Goal: Check status: Check status

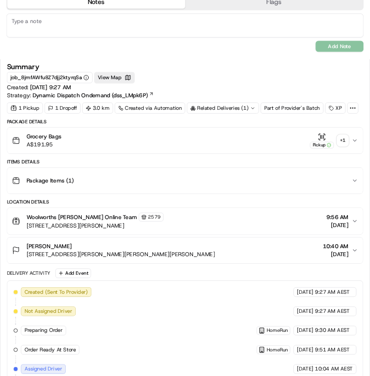
scroll to position [351, 0]
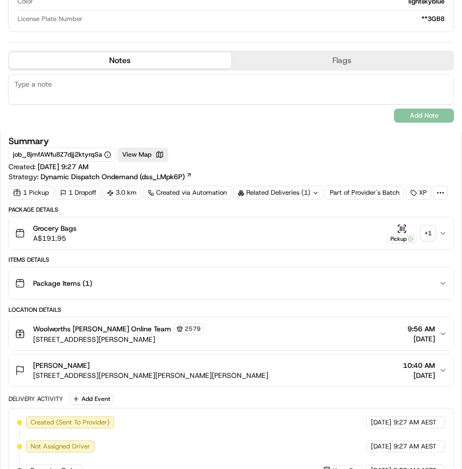
click at [421, 240] on div "+ 1" at bounding box center [428, 233] width 14 height 14
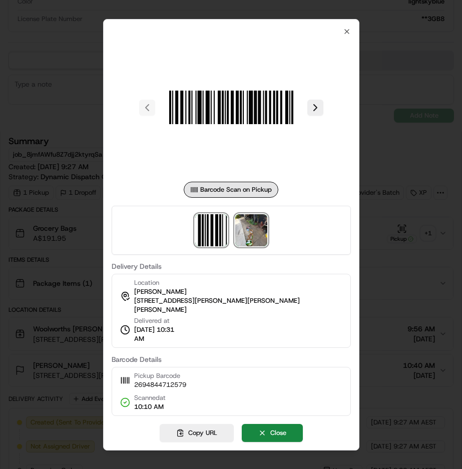
click at [247, 236] on img at bounding box center [251, 230] width 32 height 32
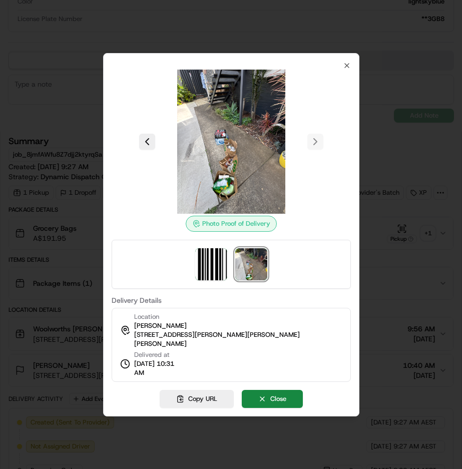
click at [229, 196] on img at bounding box center [231, 142] width 144 height 144
click at [234, 167] on img at bounding box center [231, 142] width 144 height 144
click at [236, 157] on img at bounding box center [231, 142] width 144 height 144
click at [217, 139] on img at bounding box center [231, 142] width 144 height 144
click at [346, 65] on div "Photo Proof of Delivery Delivery Details Location Sarah Williams 2 Justine Mary…" at bounding box center [231, 235] width 256 height 364
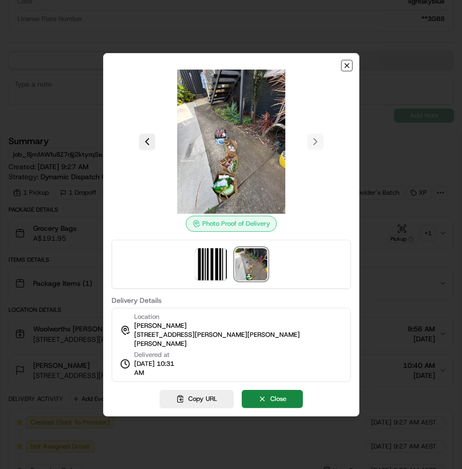
click at [346, 70] on icon "button" at bounding box center [347, 66] width 8 height 8
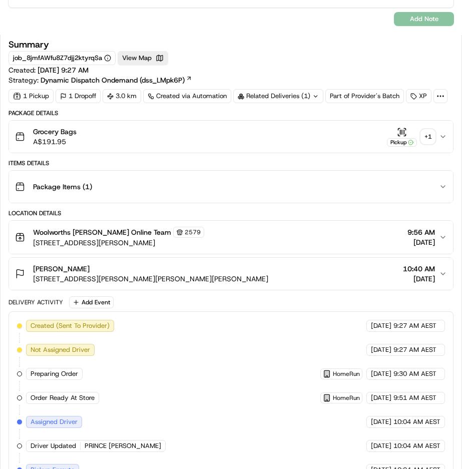
scroll to position [401, 0]
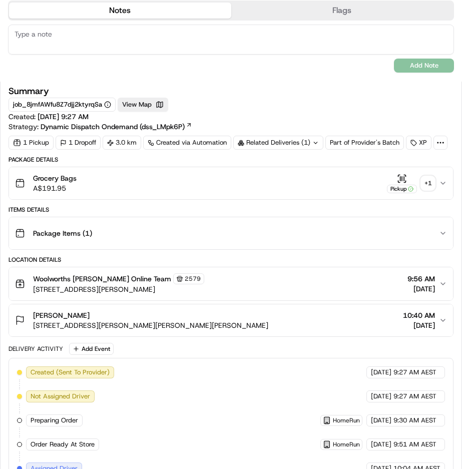
click at [283, 142] on div "Related Deliveries (1)" at bounding box center [278, 143] width 90 height 14
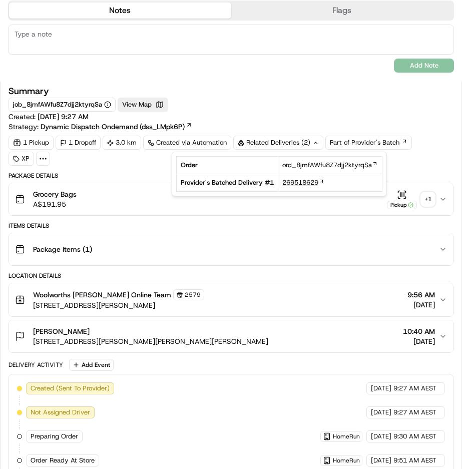
click at [302, 185] on span "269518629" at bounding box center [301, 182] width 36 height 9
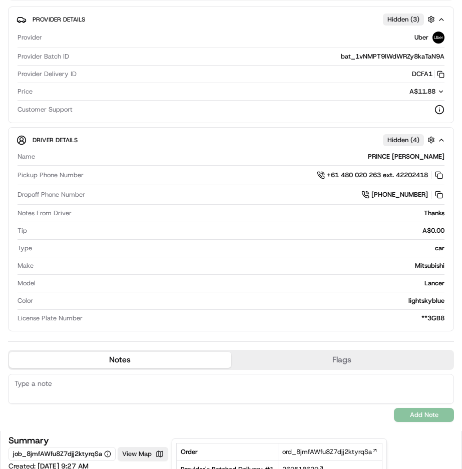
scroll to position [0, 0]
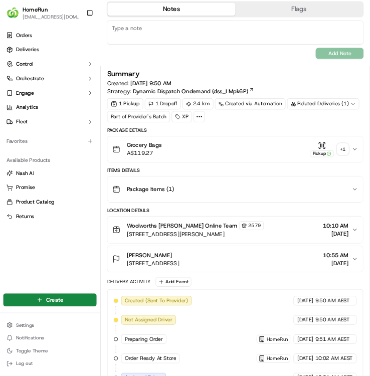
scroll to position [401, 0]
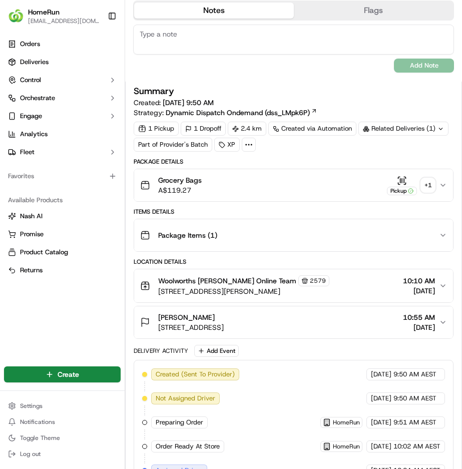
click at [421, 183] on div "+ 1" at bounding box center [428, 185] width 14 height 14
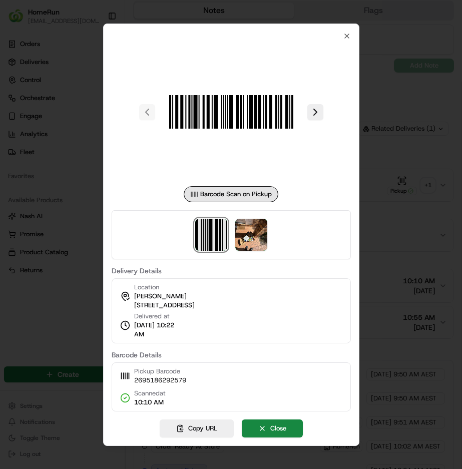
click at [219, 231] on img at bounding box center [211, 235] width 32 height 32
click at [246, 233] on img at bounding box center [251, 235] width 32 height 32
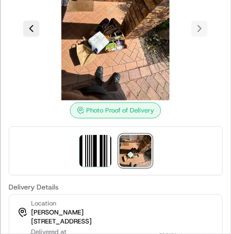
scroll to position [425, 0]
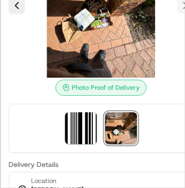
click at [76, 34] on img at bounding box center [101, 5] width 144 height 144
click at [80, 18] on img at bounding box center [101, 5] width 144 height 144
click at [96, 27] on img at bounding box center [101, 5] width 144 height 144
click at [104, 9] on img at bounding box center [101, 5] width 144 height 144
click at [103, 4] on img at bounding box center [101, 5] width 144 height 144
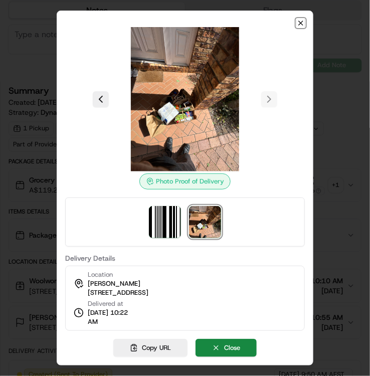
click at [298, 25] on icon "button" at bounding box center [301, 23] width 8 height 8
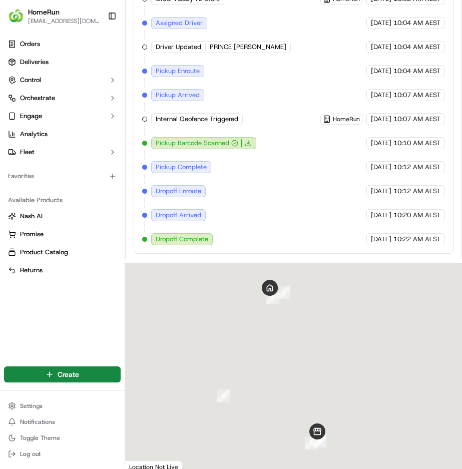
scroll to position [853, 0]
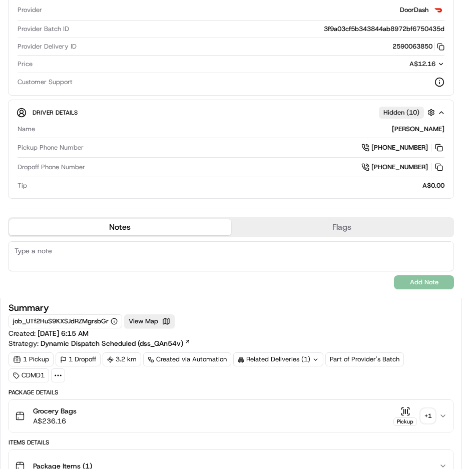
scroll to position [250, 0]
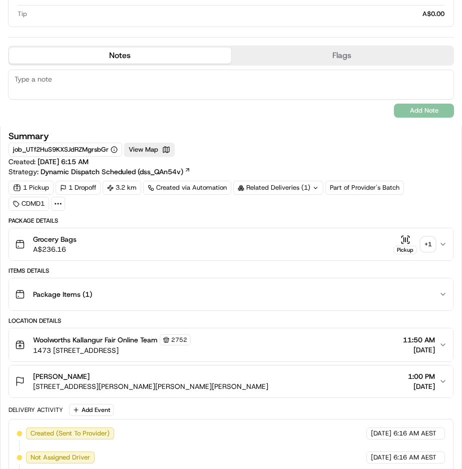
click at [422, 246] on div "+ 1" at bounding box center [428, 244] width 14 height 14
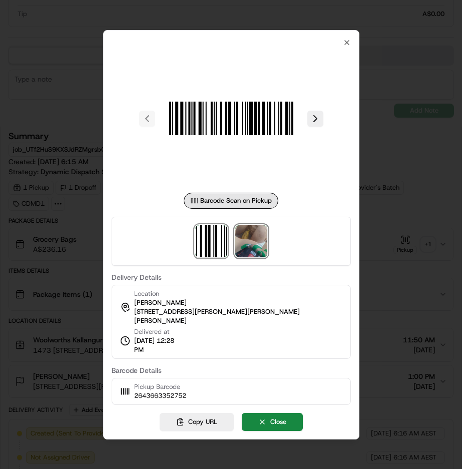
click at [258, 251] on img at bounding box center [251, 241] width 32 height 32
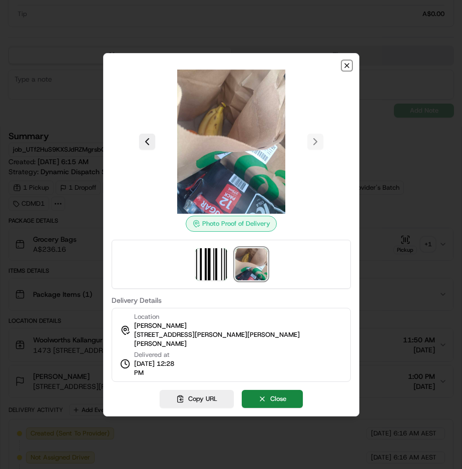
click at [348, 69] on icon "button" at bounding box center [347, 66] width 8 height 8
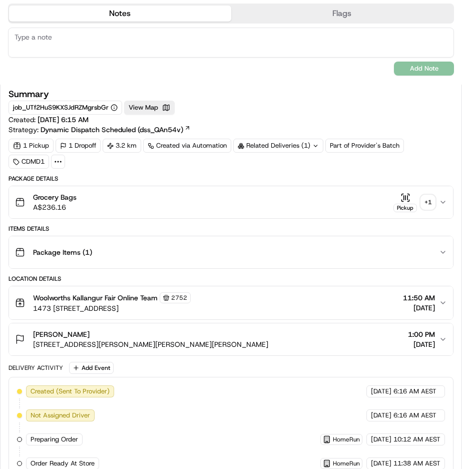
scroll to position [401, 0]
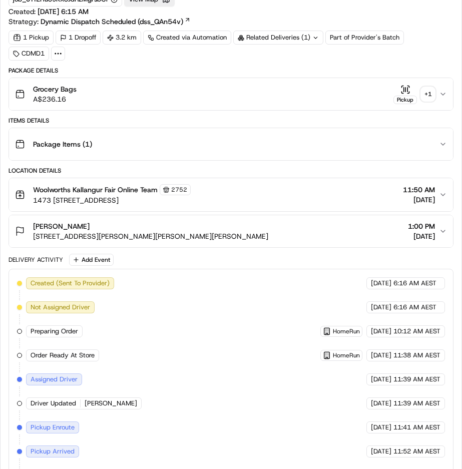
click at [302, 41] on div "Related Deliveries (1)" at bounding box center [278, 38] width 90 height 14
click at [333, 18] on div "Summary job_UTf2HuS9KXSJdRZMgrsbGr View Map Created: 15/08/2025 6:15 AM Strateg…" at bounding box center [231, 3] width 445 height 45
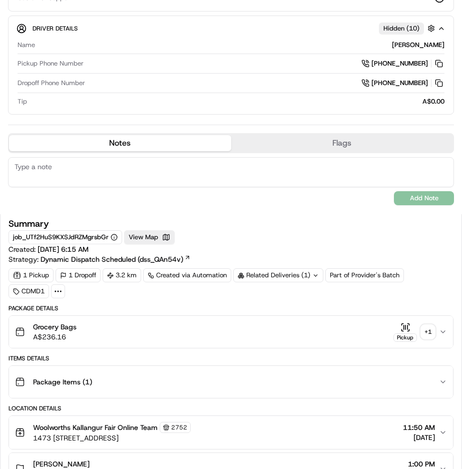
scroll to position [100, 0]
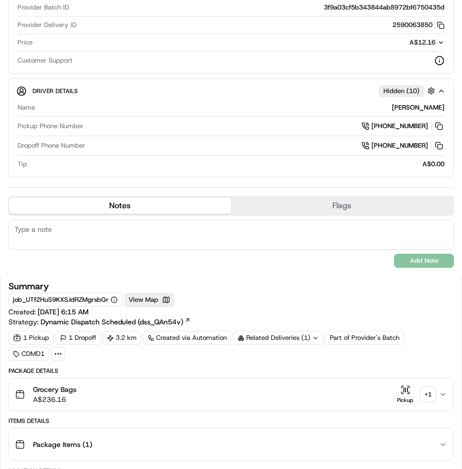
click at [314, 337] on icon at bounding box center [316, 338] width 7 height 7
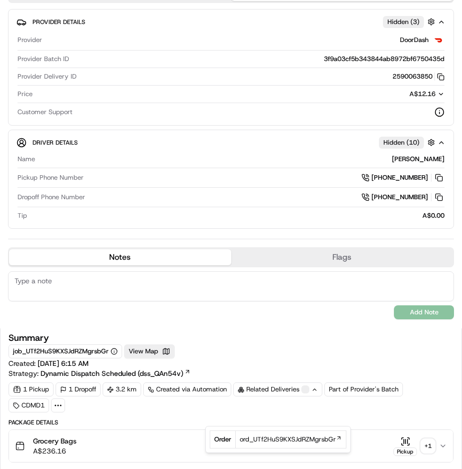
scroll to position [0, 0]
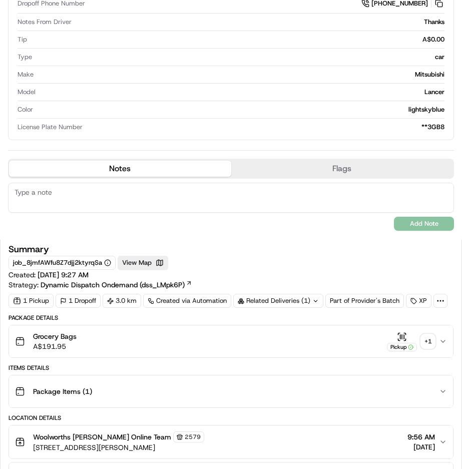
scroll to position [301, 0]
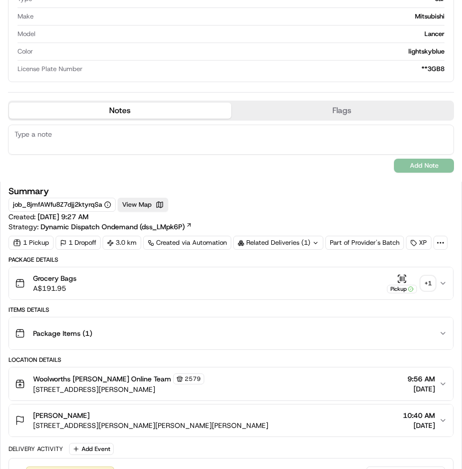
click at [316, 245] on icon at bounding box center [316, 243] width 7 height 7
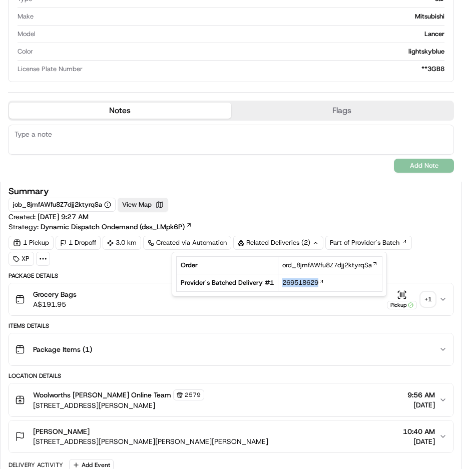
copy span "269518629"
drag, startPoint x: 310, startPoint y: 280, endPoint x: 286, endPoint y: 288, distance: 26.0
click at [286, 288] on td "269518629" at bounding box center [331, 284] width 104 height 18
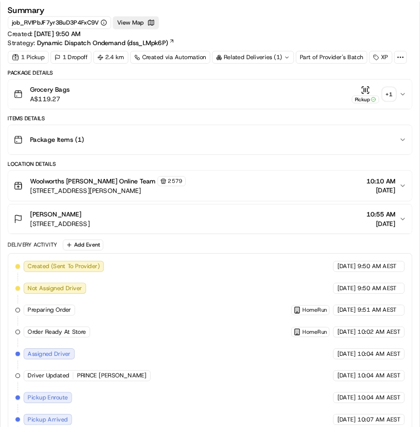
scroll to position [501, 0]
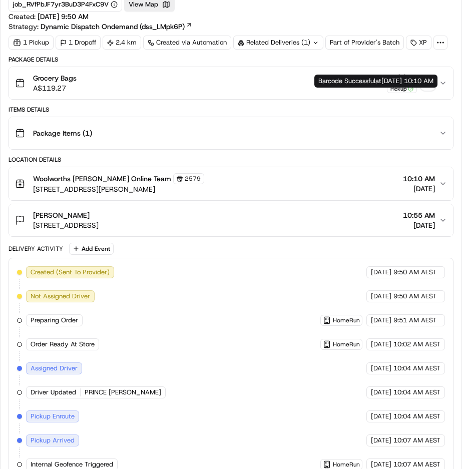
click at [413, 93] on button "Pickup + 1" at bounding box center [411, 84] width 48 height 20
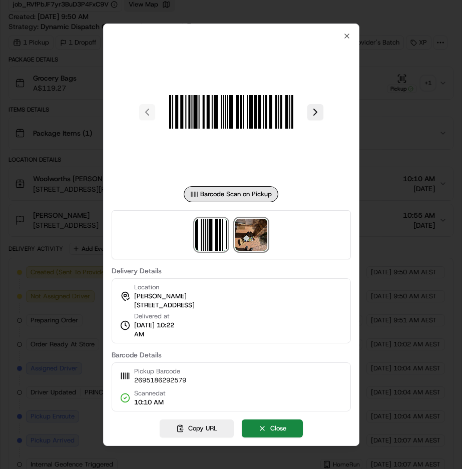
click at [255, 237] on img at bounding box center [251, 235] width 32 height 32
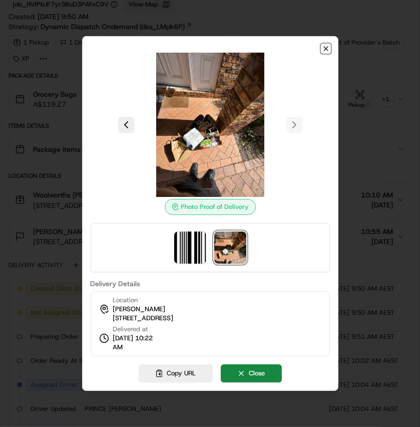
click at [325, 49] on icon "button" at bounding box center [326, 49] width 4 height 4
